Goal: Task Accomplishment & Management: Complete application form

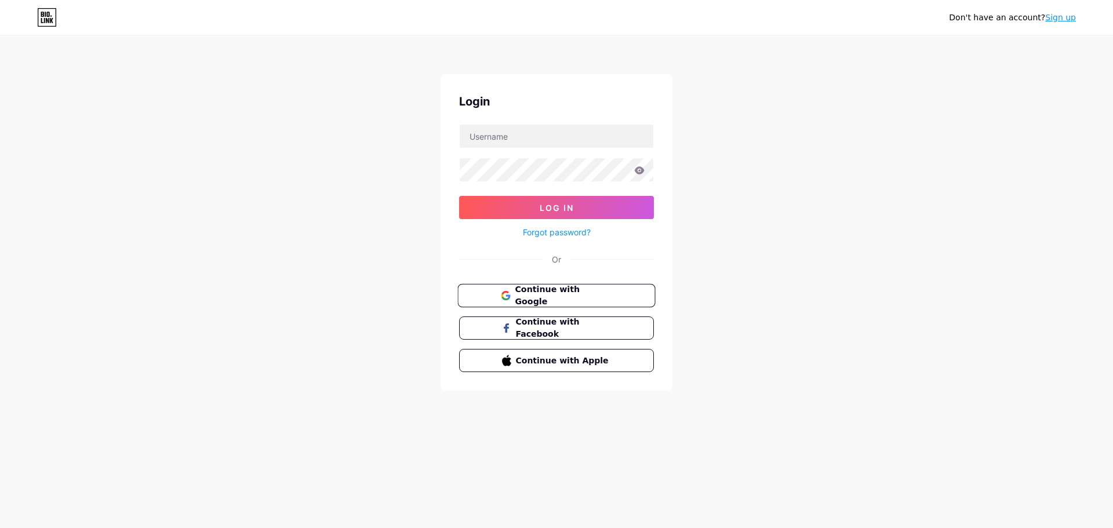
click at [546, 289] on span "Continue with Google" at bounding box center [563, 295] width 97 height 25
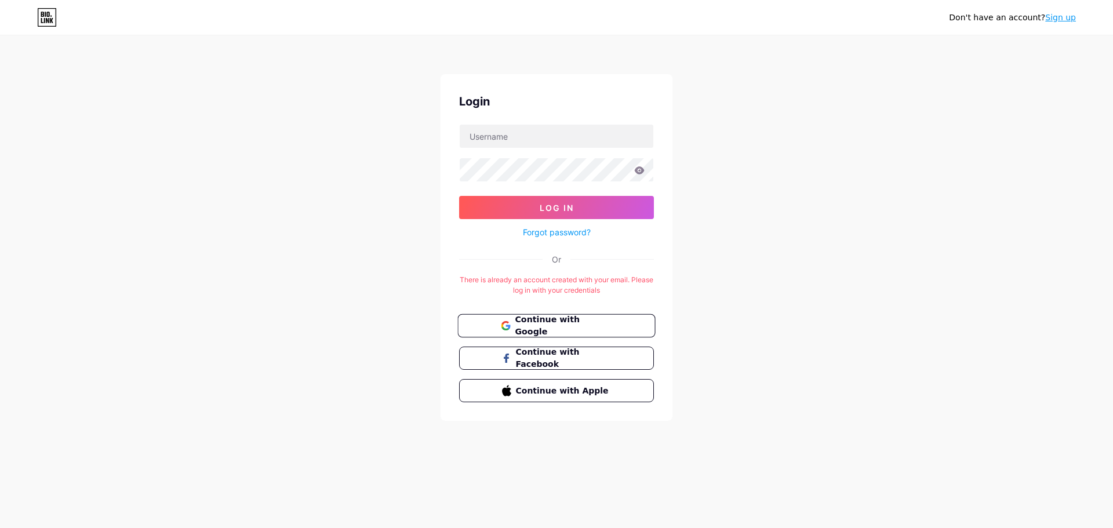
click at [580, 318] on button "Continue with Google" at bounding box center [556, 326] width 198 height 24
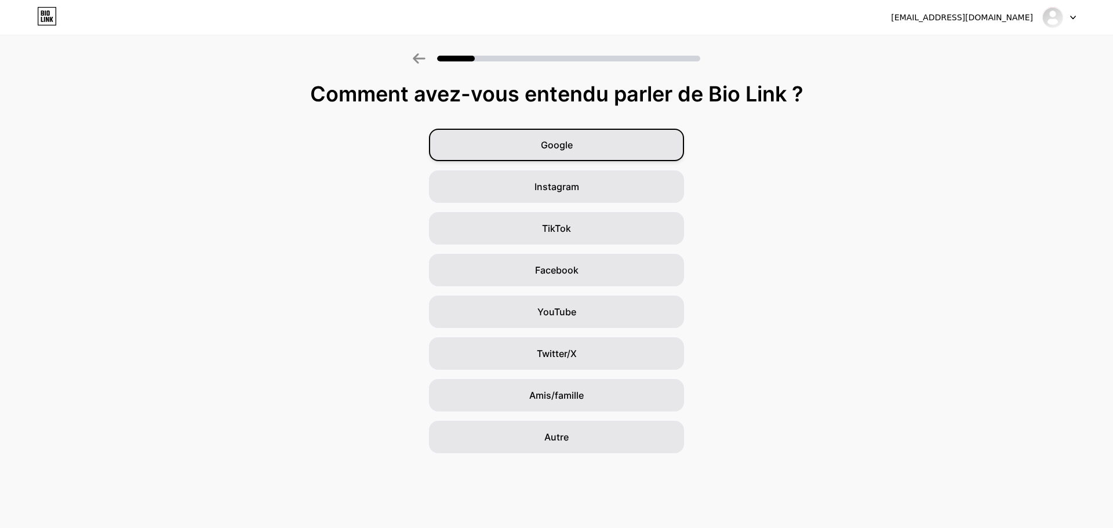
click at [632, 147] on div "Google" at bounding box center [556, 145] width 255 height 32
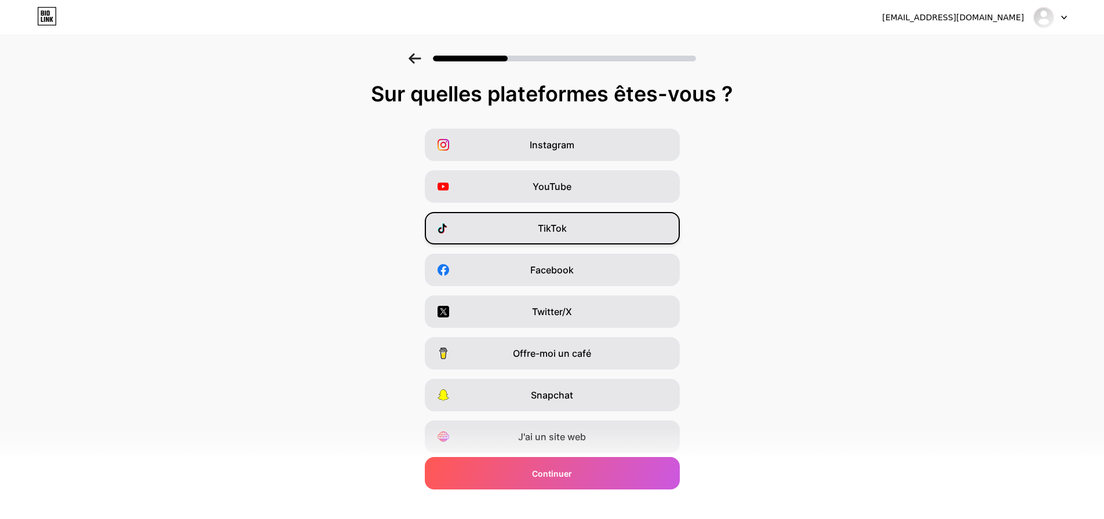
click at [558, 222] on span "TikTok" at bounding box center [552, 228] width 29 height 14
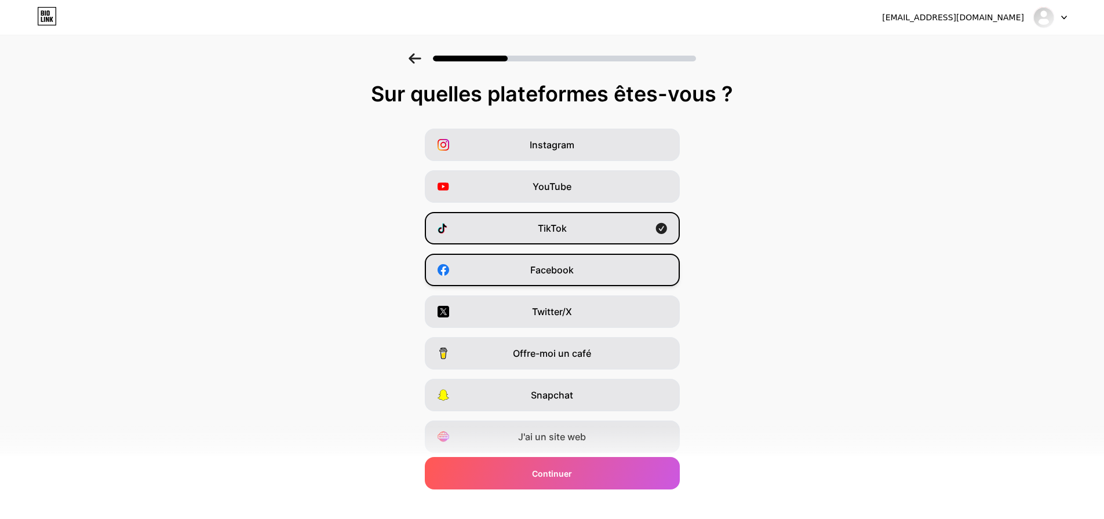
scroll to position [38, 0]
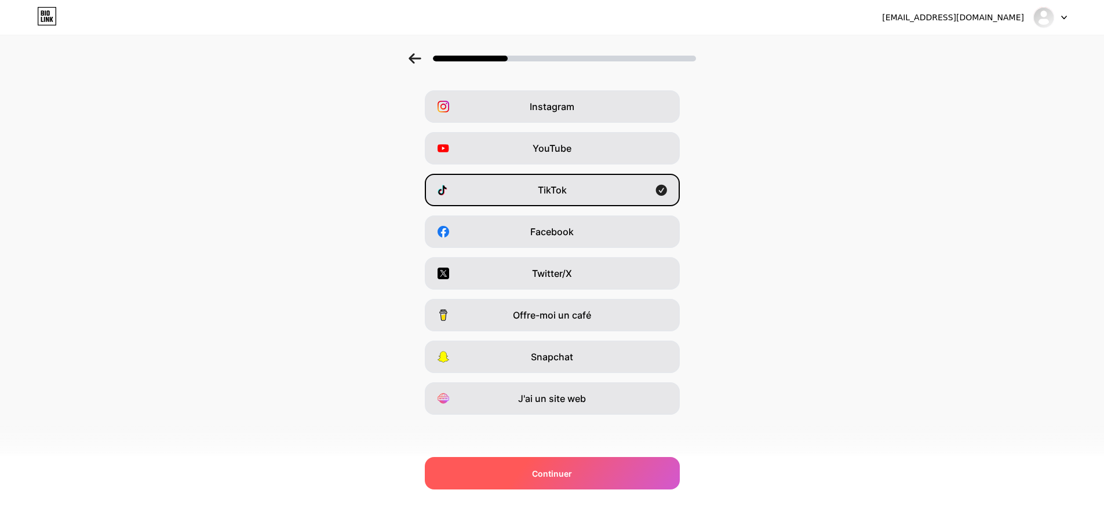
click at [579, 475] on div "Continuer" at bounding box center [552, 473] width 255 height 32
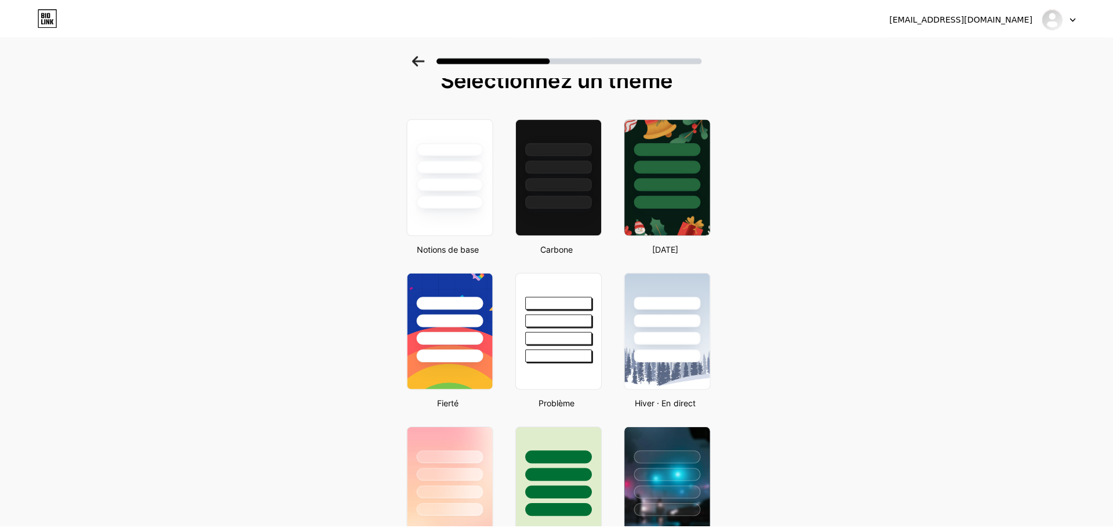
scroll to position [0, 0]
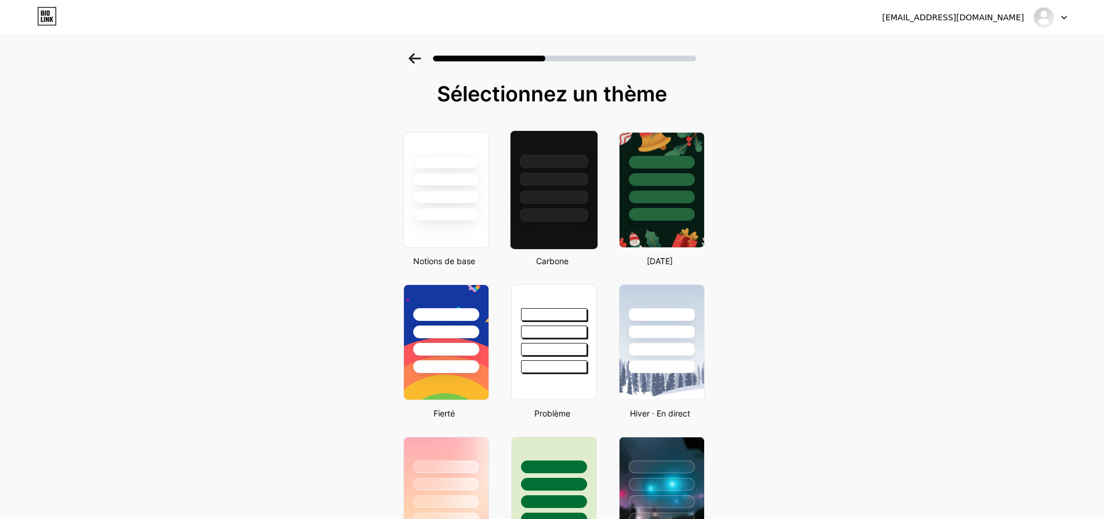
click at [580, 191] on div at bounding box center [554, 197] width 68 height 13
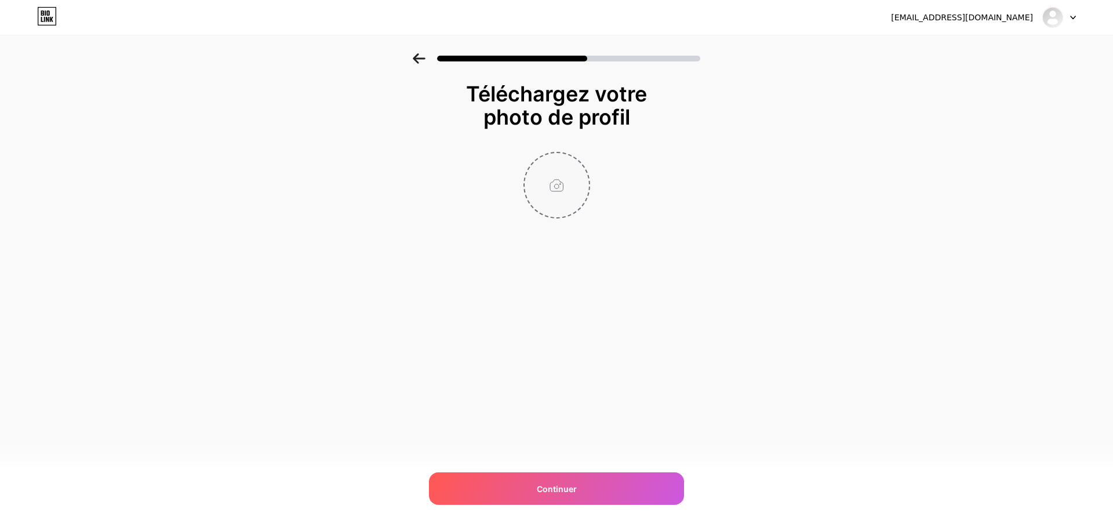
click at [571, 196] on input "file" at bounding box center [556, 185] width 64 height 64
type input "C:\fakepath\logo2.png"
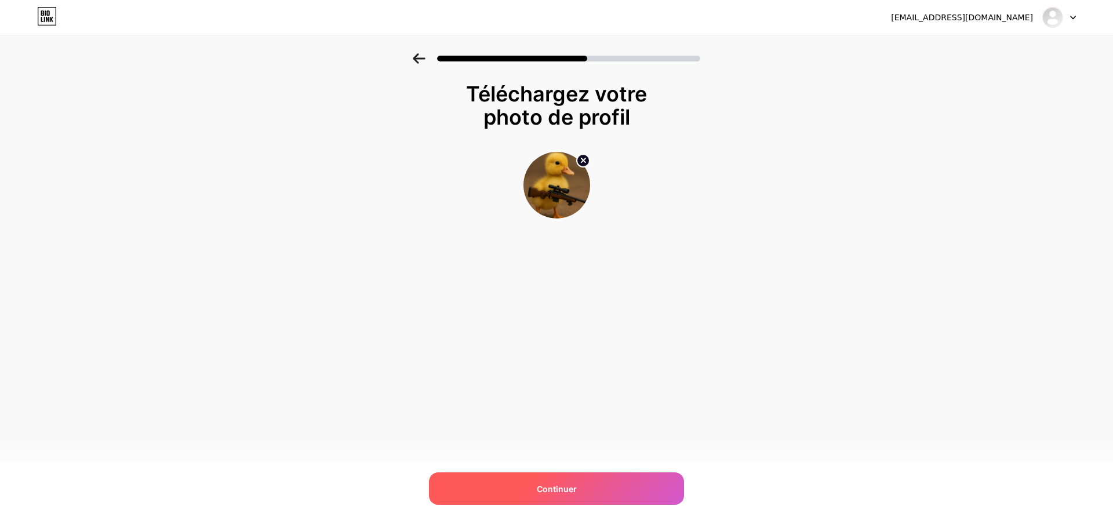
click at [604, 481] on div "Continuer" at bounding box center [556, 488] width 255 height 32
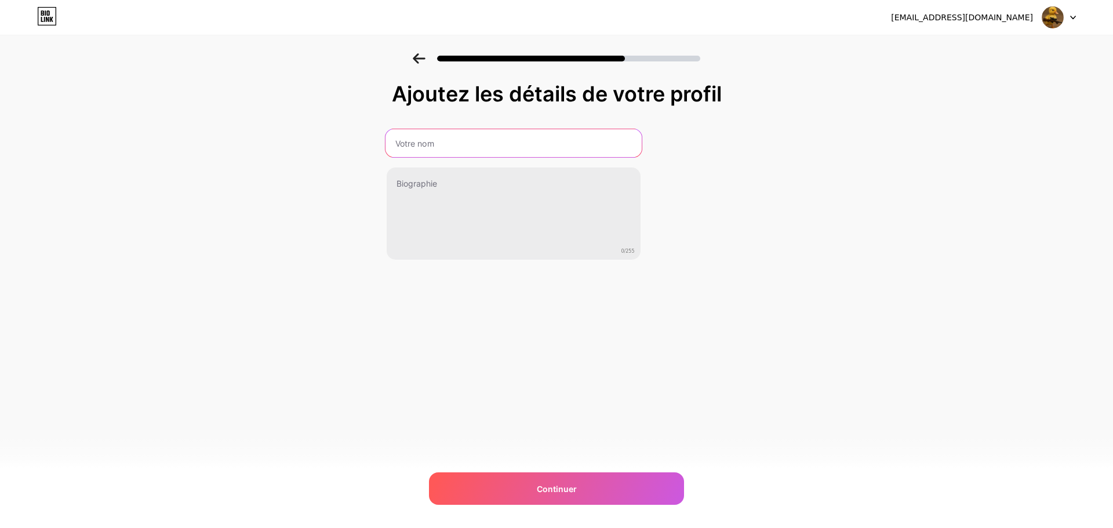
click at [511, 135] on input "text" at bounding box center [513, 143] width 256 height 28
type input "l"
click at [428, 143] on input "LITTLE6DUCK" at bounding box center [513, 143] width 256 height 28
type input "LITTLE-DUCK"
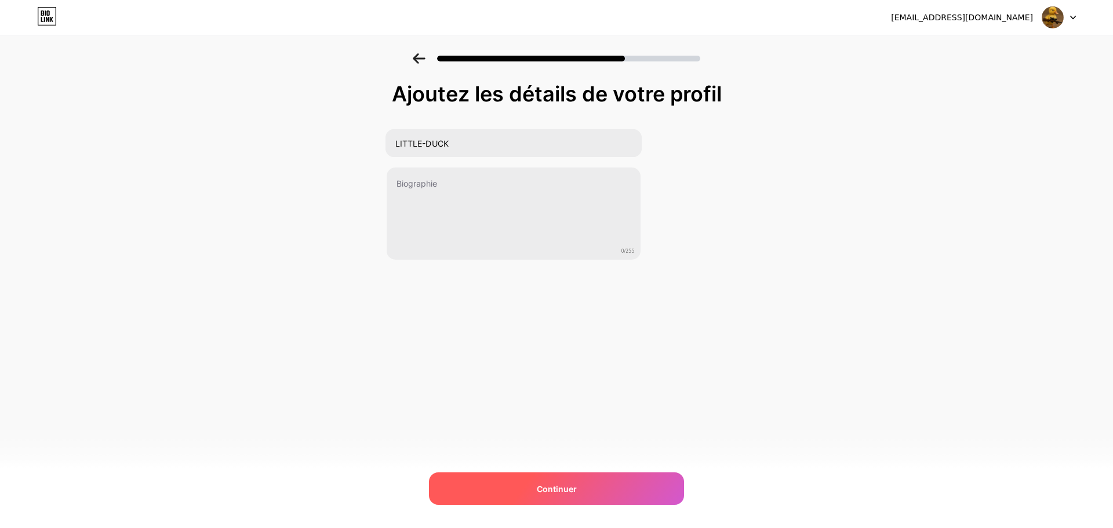
click at [584, 475] on div "Continuer" at bounding box center [556, 488] width 255 height 32
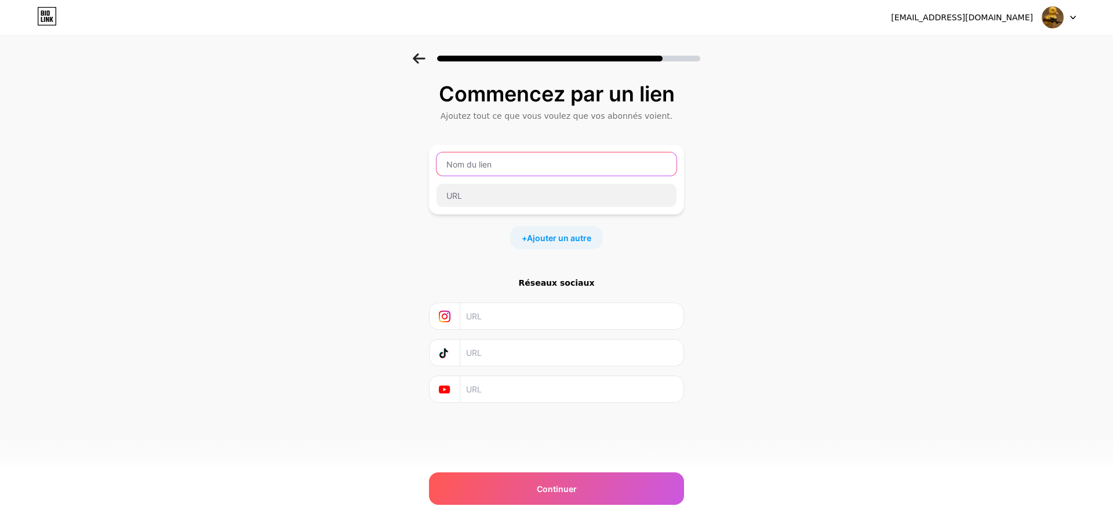
click at [526, 159] on input "text" at bounding box center [556, 163] width 240 height 23
type input "TWITCH"
